Goal: Navigation & Orientation: Find specific page/section

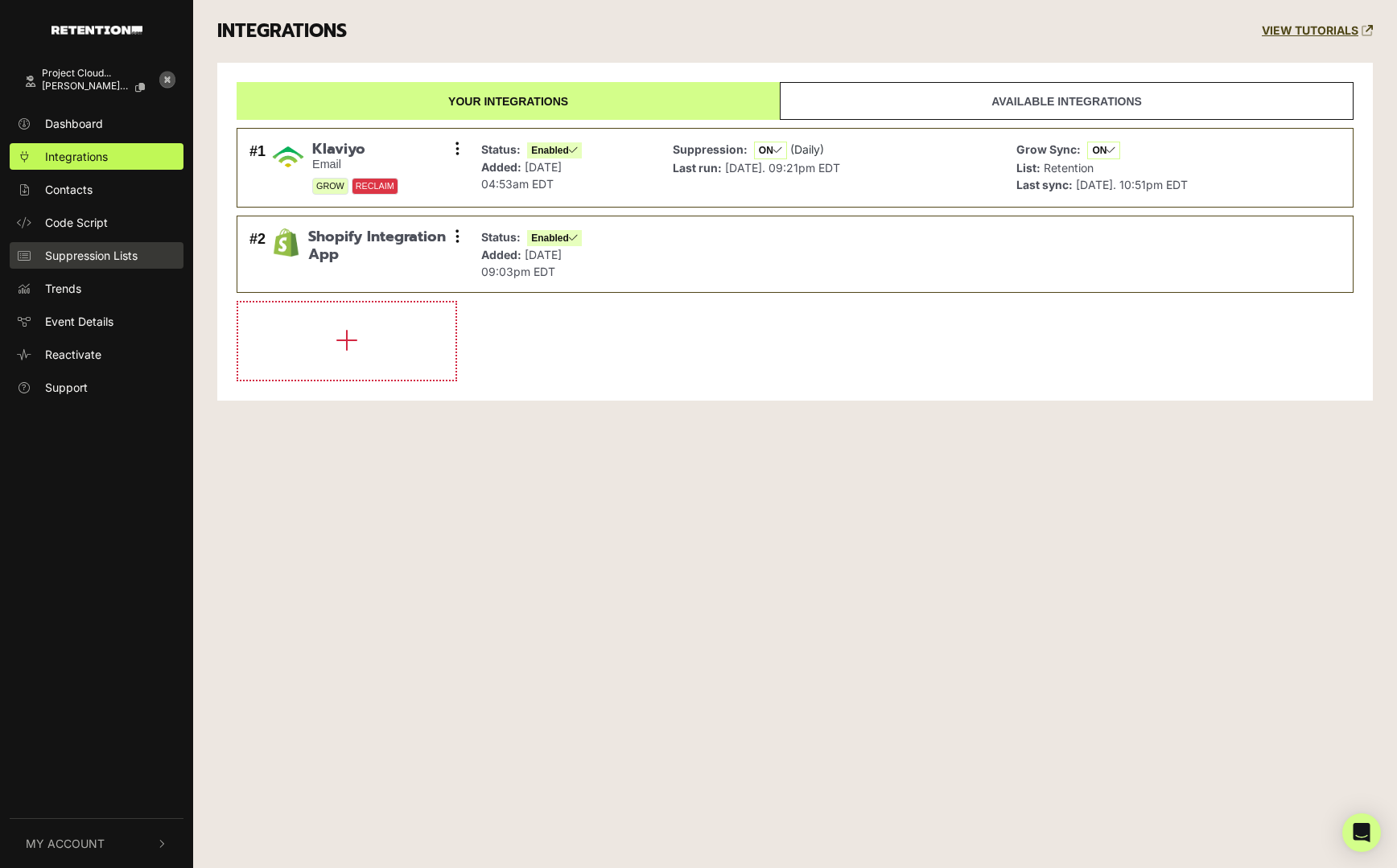
click at [125, 244] on link "Suppression Lists" at bounding box center [96, 255] width 174 height 26
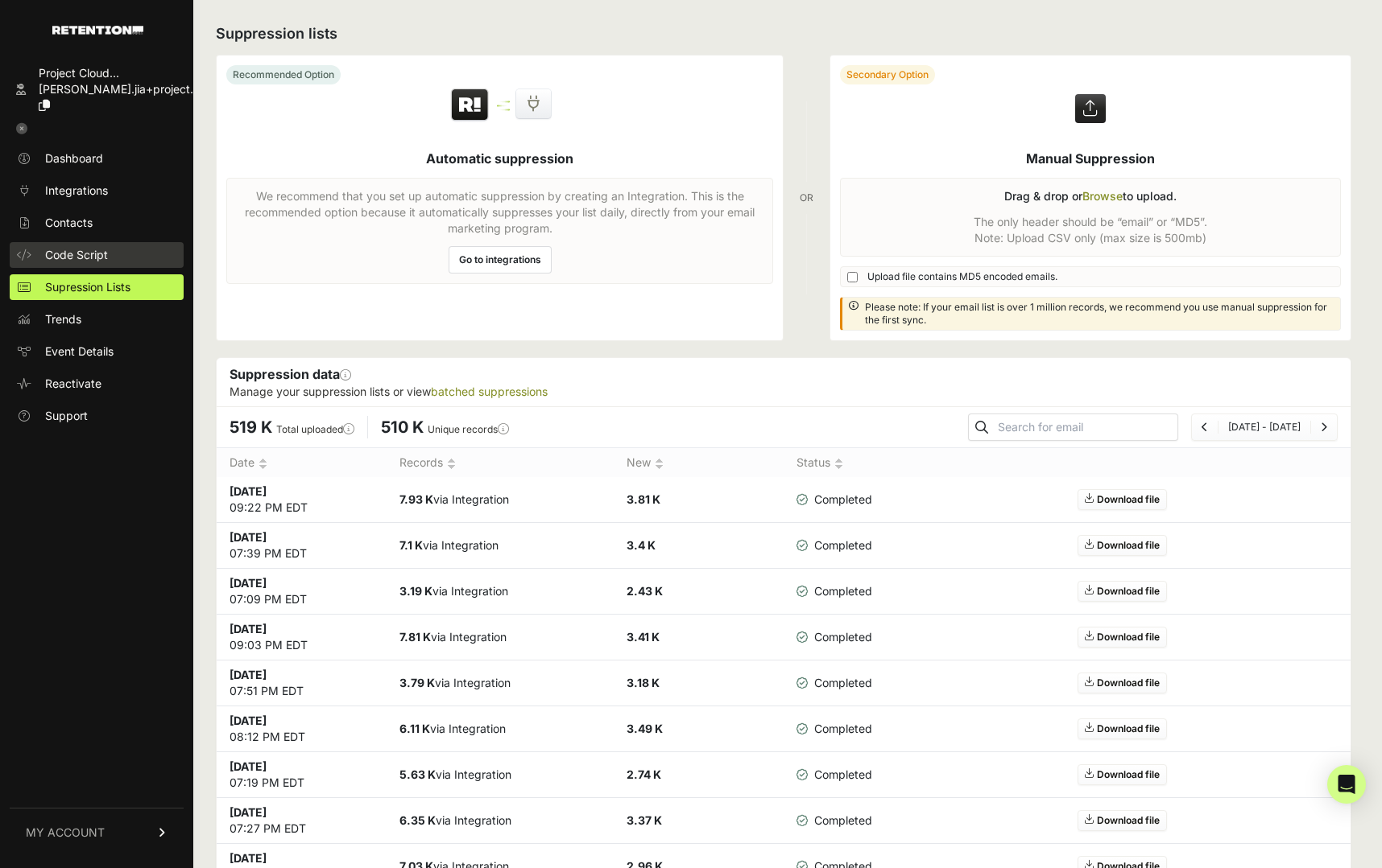
click at [115, 243] on link "Code Script" at bounding box center [96, 255] width 174 height 25
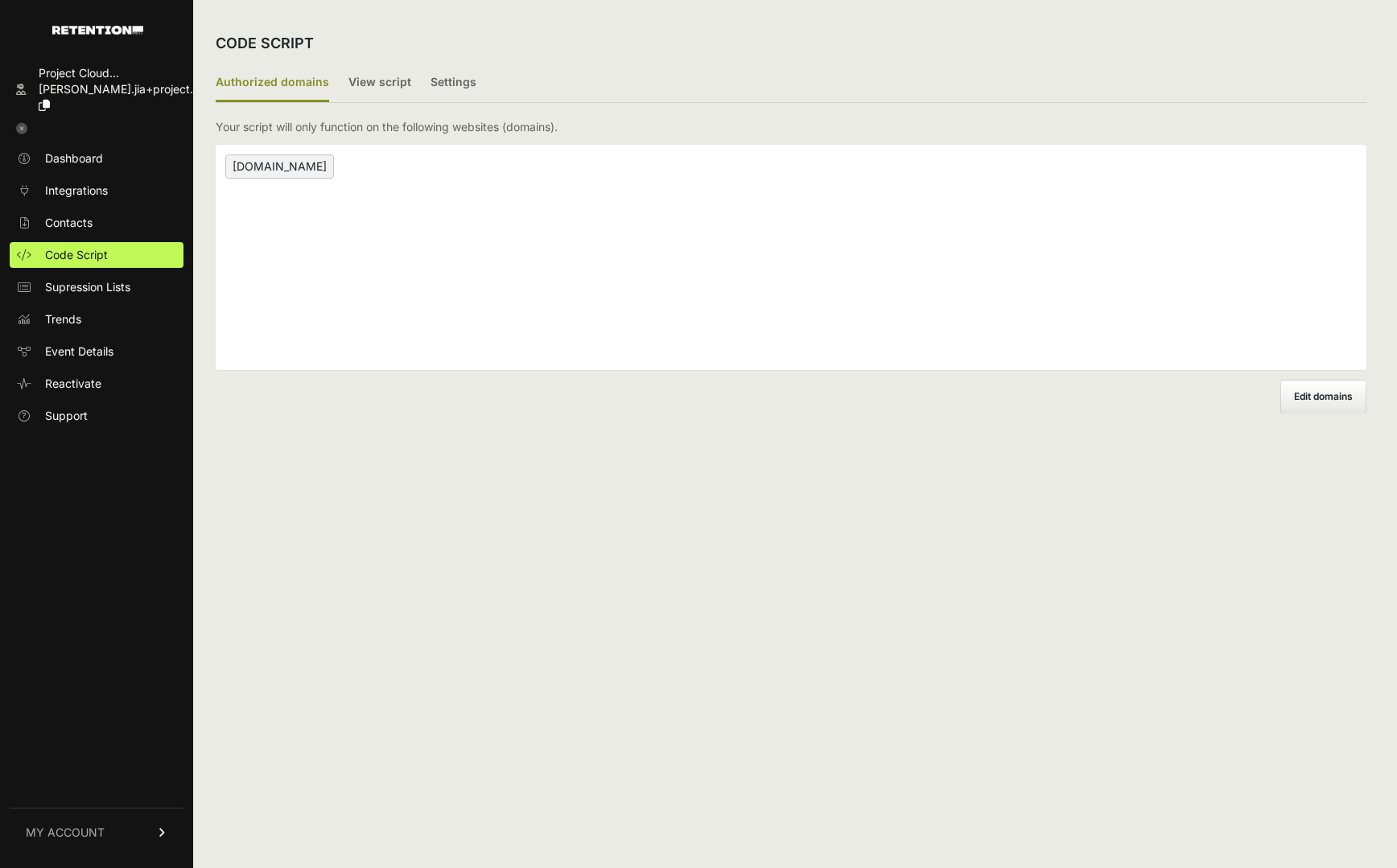
click at [334, 291] on div "projectcloudshoes.com" at bounding box center [791, 258] width 1151 height 226
click at [126, 279] on span "Supression Lists" at bounding box center [87, 287] width 86 height 17
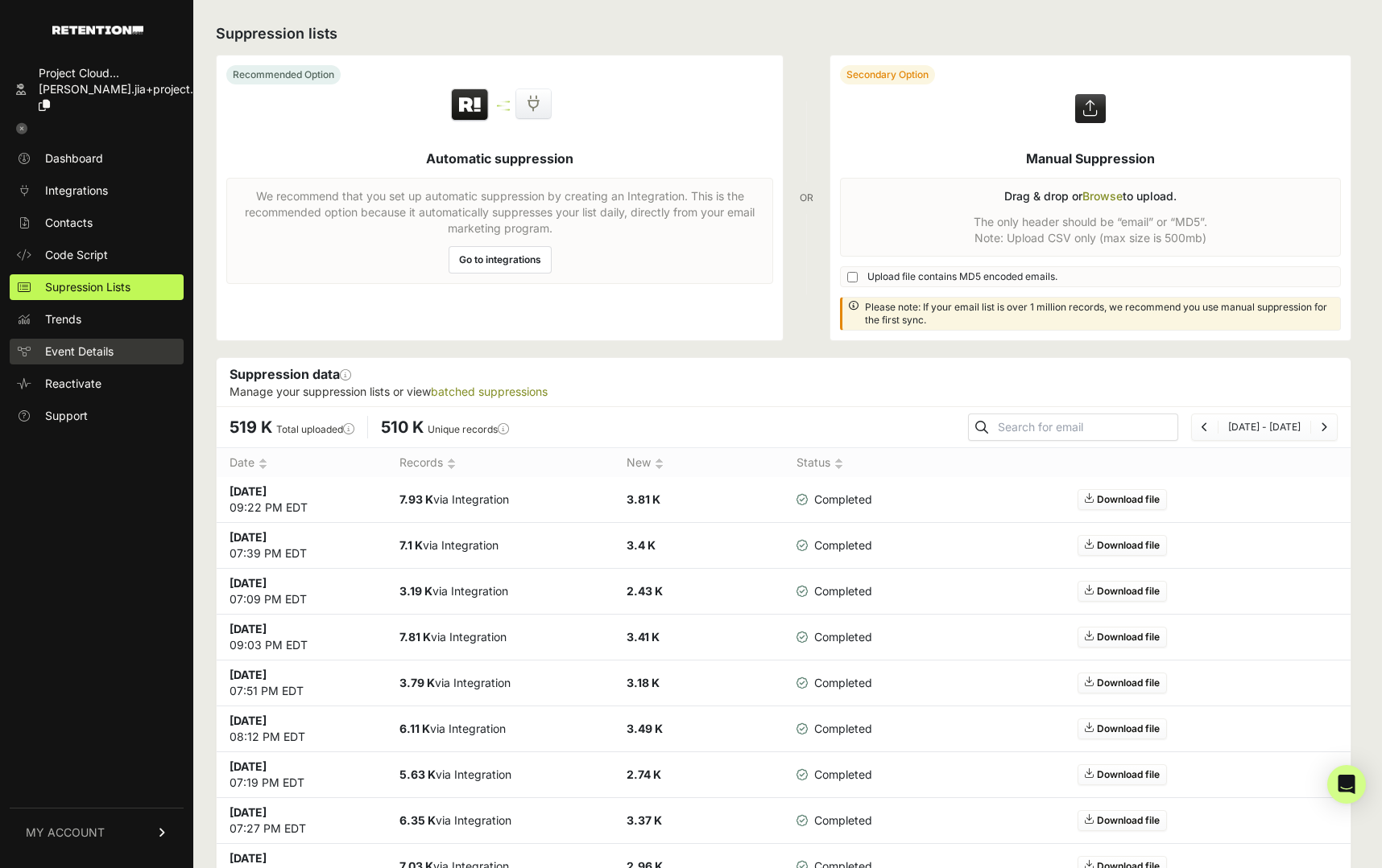
click at [121, 339] on link "Event Details" at bounding box center [96, 352] width 174 height 25
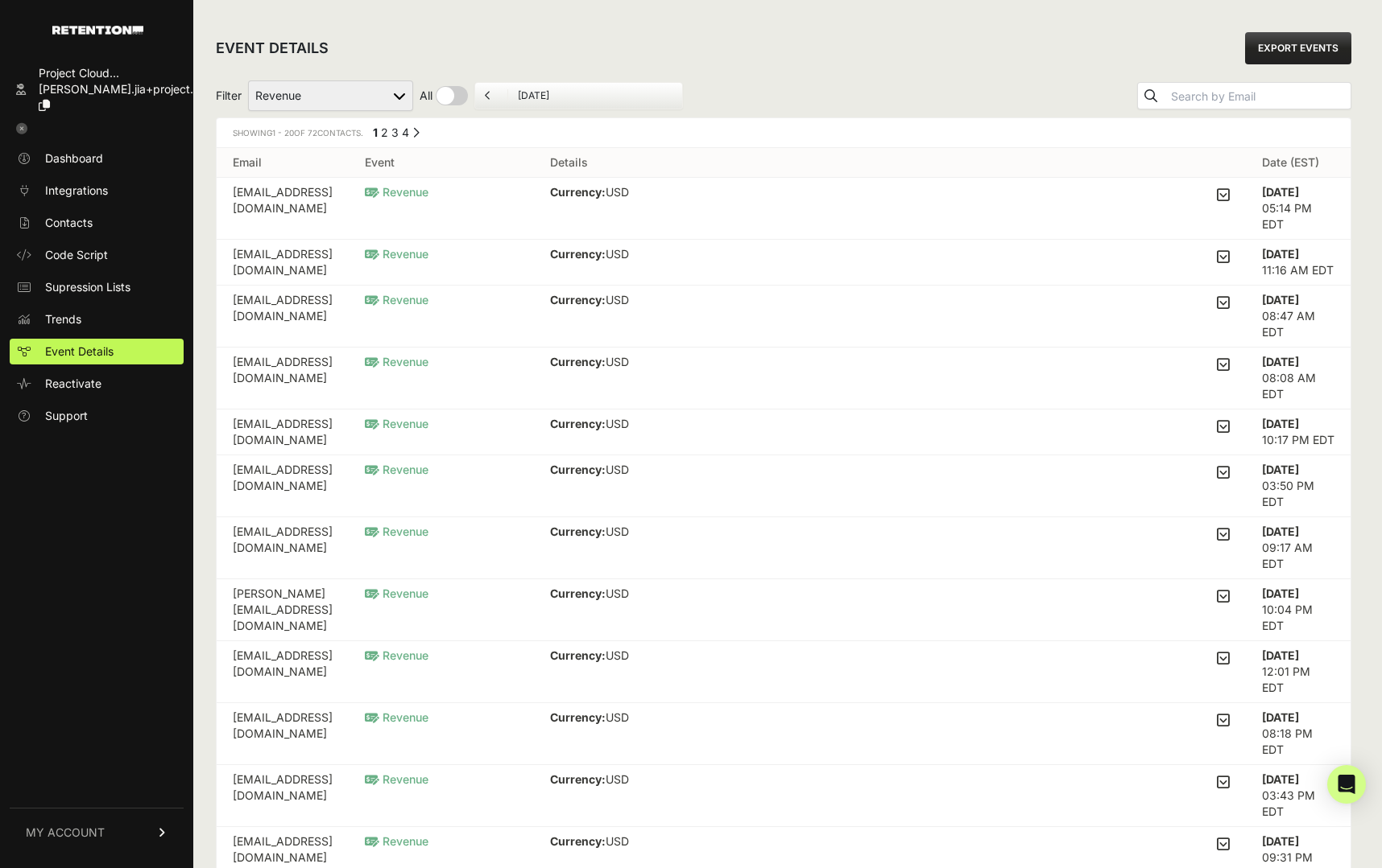
click at [18, 123] on icon at bounding box center [22, 129] width 12 height 12
